Goal: Information Seeking & Learning: Learn about a topic

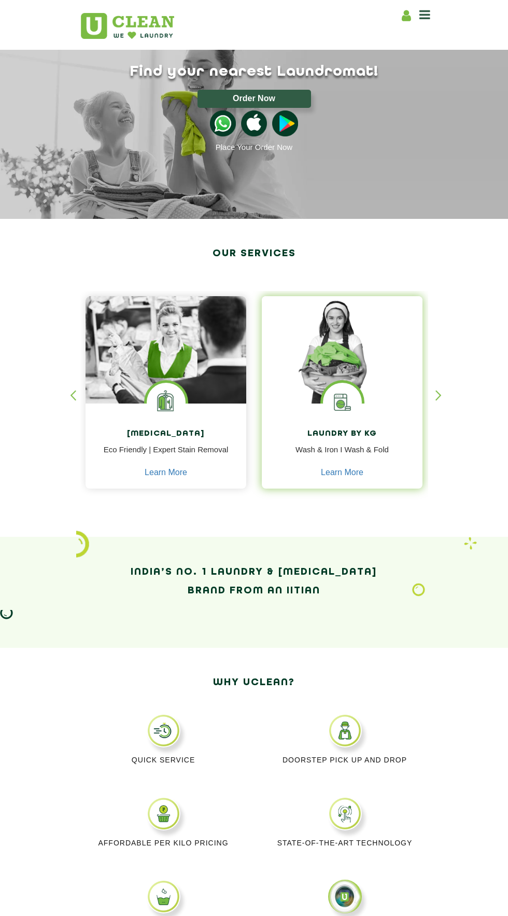
click at [369, 383] on img at bounding box center [342, 349] width 161 height 107
click at [379, 438] on h4 "Laundry by Kg" at bounding box center [342, 434] width 145 height 9
click at [362, 402] on img at bounding box center [342, 402] width 39 height 39
click at [370, 399] on img at bounding box center [342, 349] width 161 height 107
click at [355, 396] on img at bounding box center [342, 402] width 39 height 39
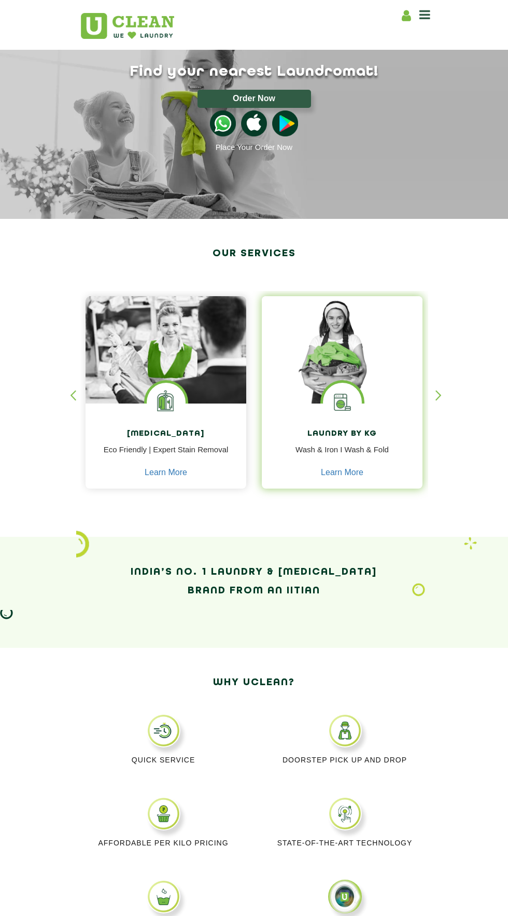
click at [364, 396] on img at bounding box center [342, 349] width 161 height 107
click at [370, 417] on div "Laundry by Kg Wash & Iron I Wash & Fold Learn More" at bounding box center [342, 447] width 161 height 87
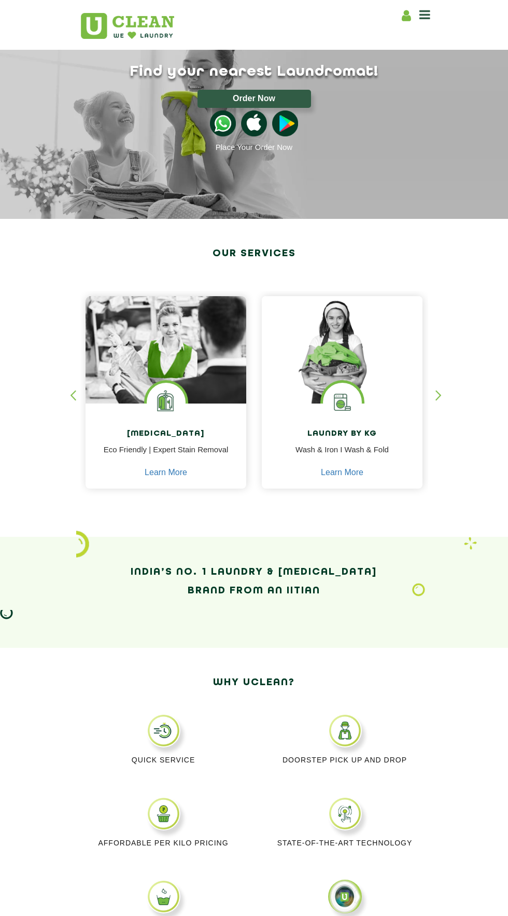
click at [444, 396] on div "button" at bounding box center [444, 404] width 16 height 29
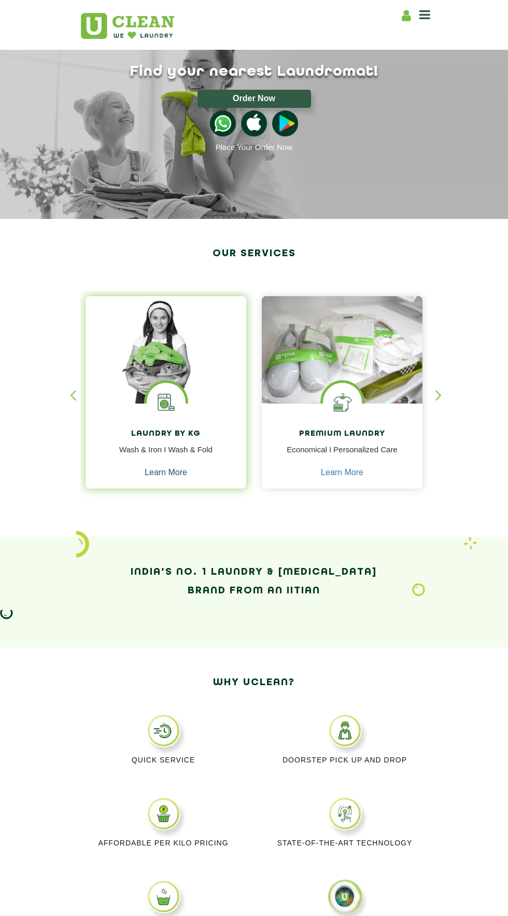
click at [151, 475] on link "Learn More" at bounding box center [166, 472] width 43 height 9
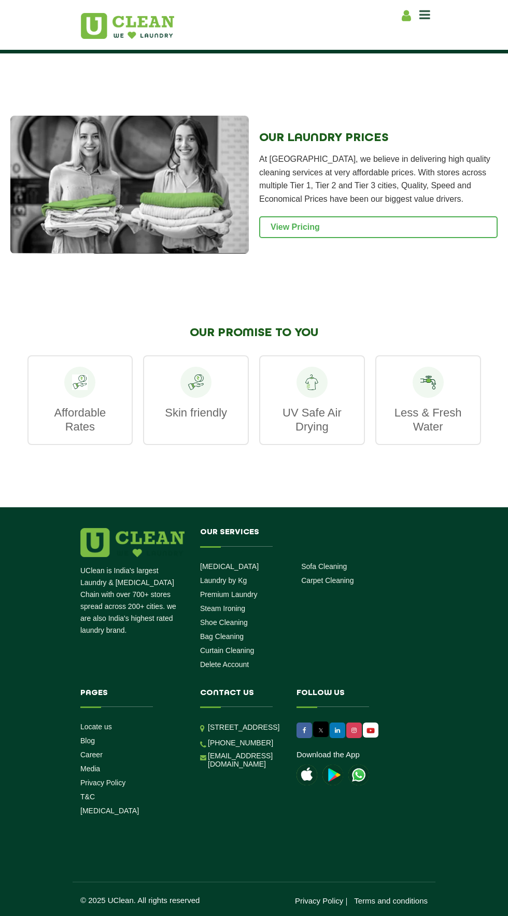
scroll to position [1361, 0]
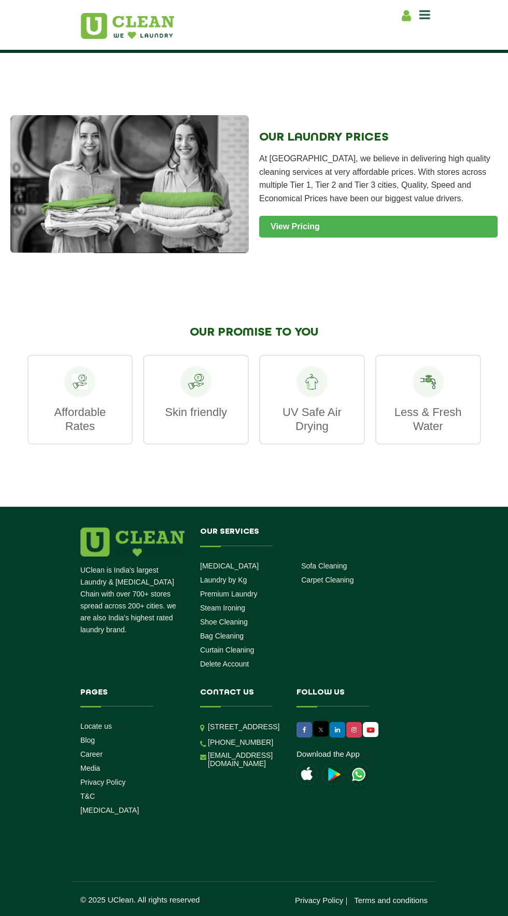
click at [345, 216] on link "View Pricing" at bounding box center [378, 227] width 239 height 22
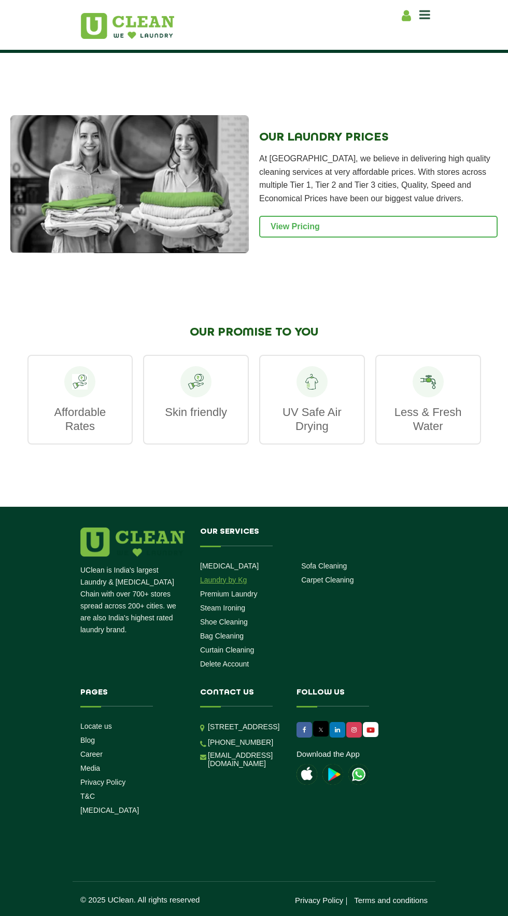
click at [228, 576] on link "Laundry by Kg" at bounding box center [223, 580] width 47 height 8
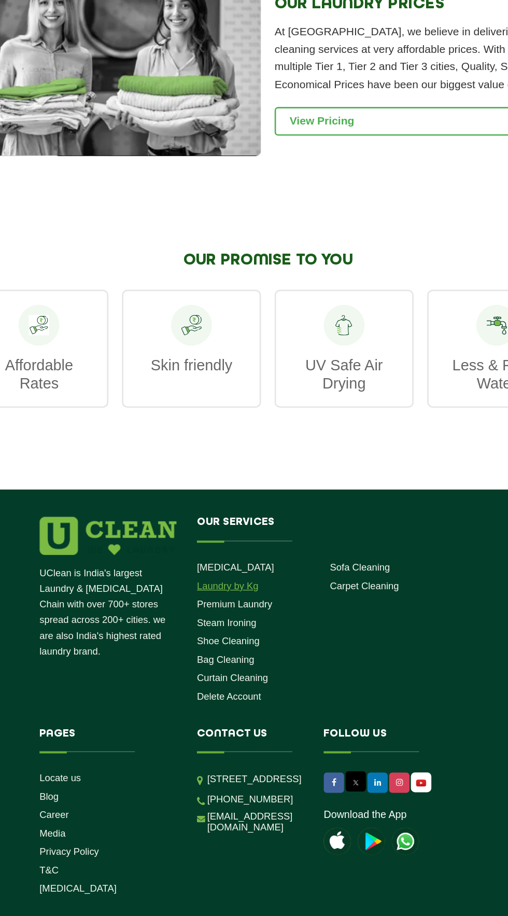
scroll to position [1358, 0]
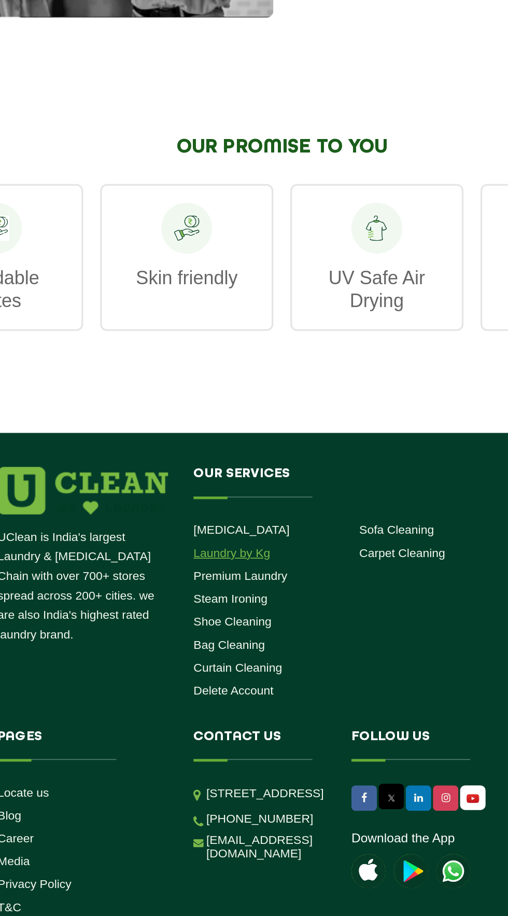
click at [220, 576] on link "Laundry by Kg" at bounding box center [223, 580] width 47 height 8
click at [229, 576] on link "Laundry by Kg" at bounding box center [223, 580] width 47 height 8
click at [227, 576] on link "Laundry by Kg" at bounding box center [223, 580] width 47 height 8
click at [230, 576] on link "Laundry by Kg" at bounding box center [223, 580] width 47 height 8
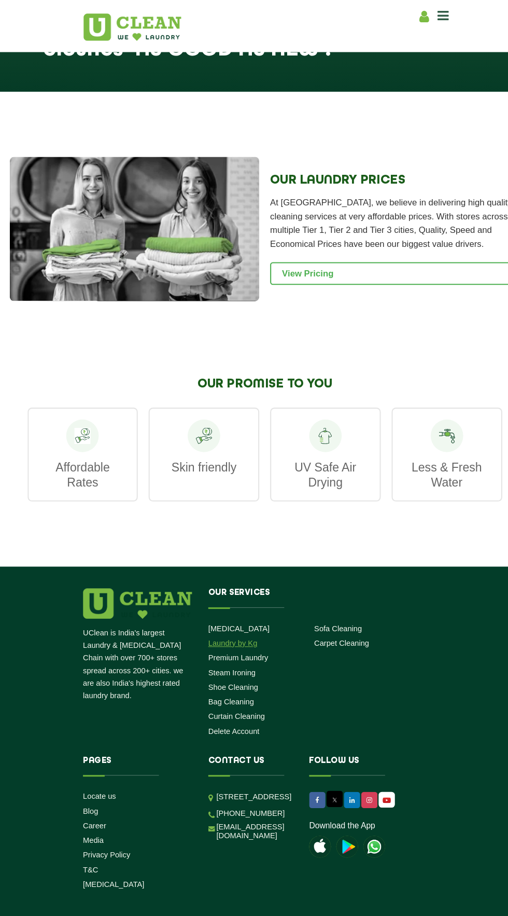
scroll to position [1306, 0]
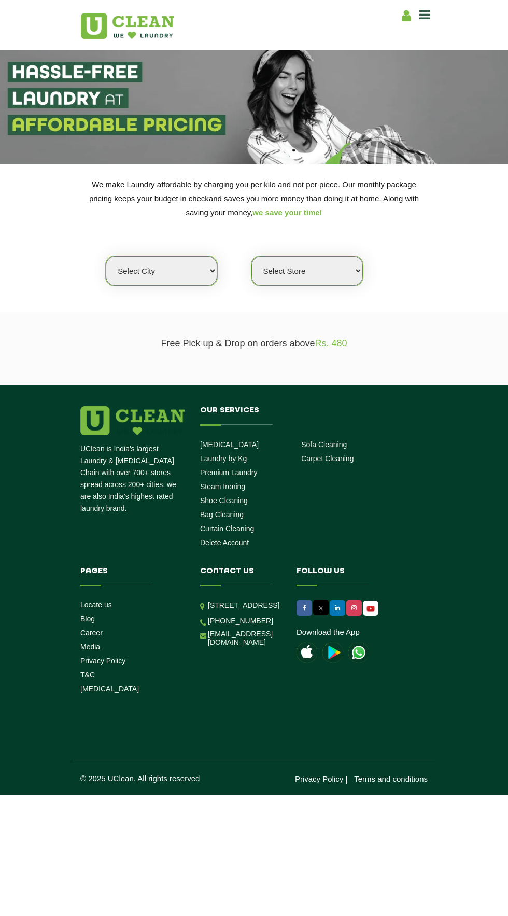
click at [181, 263] on select "Select city Aalo Agartala Agra Ahmedabad Akola Aligarh Alwar - UClean Select Am…" at bounding box center [162, 271] width 112 height 30
click at [116, 9] on link at bounding box center [127, 22] width 93 height 33
